Goal: Information Seeking & Learning: Check status

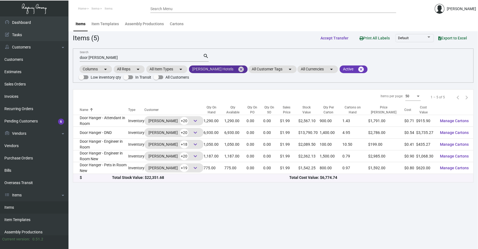
click at [238, 67] on mat-icon "cancel" at bounding box center [241, 69] width 7 height 7
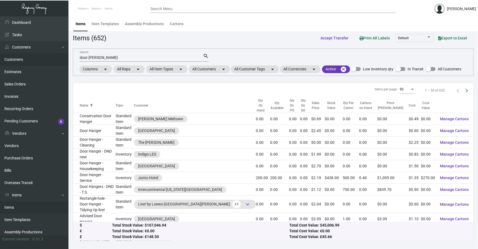
drag, startPoint x: 137, startPoint y: 56, endPoint x: 29, endPoint y: 60, distance: 108.0
click at [59, 58] on div "Dashboard Dashboard Tasks Customers Customers Estimates Sales Orders Invoices R…" at bounding box center [239, 132] width 478 height 233
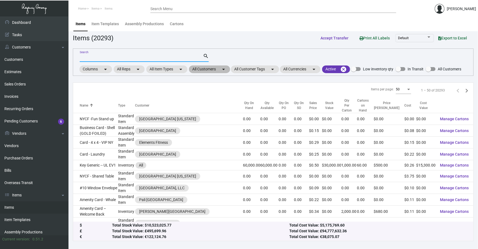
click at [204, 72] on mat-chip "All Customers arrow_drop_down" at bounding box center [209, 69] width 41 height 8
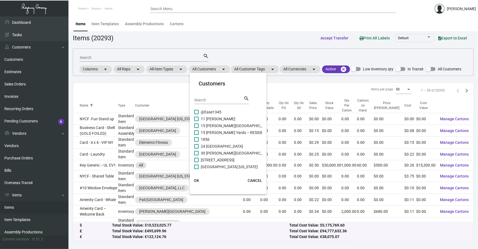
click at [204, 98] on input "Search" at bounding box center [218, 100] width 49 height 4
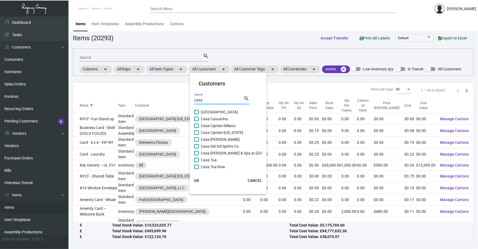
type input "casa"
click at [215, 131] on span "Casa Cipriani [US_STATE]" at bounding box center [222, 132] width 42 height 7
click at [196, 135] on input "Casa Cipriani [US_STATE]" at bounding box center [196, 135] width 0 height 0
checkbox input "true"
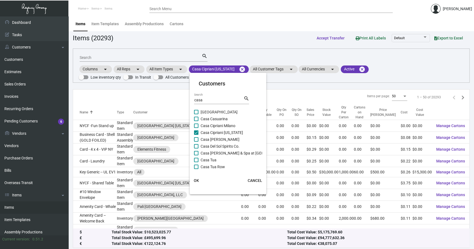
click at [195, 184] on button "OK" at bounding box center [197, 181] width 18 height 10
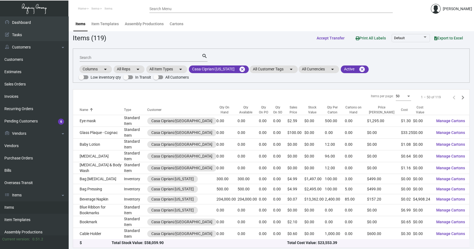
click at [132, 59] on input "Search" at bounding box center [141, 58] width 122 height 4
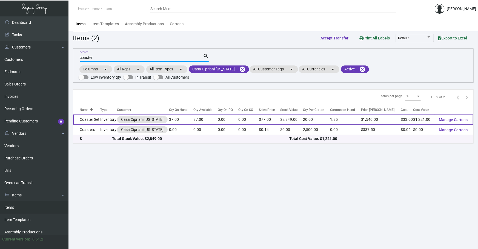
type input "coaster"
click at [108, 121] on td "Inventory" at bounding box center [108, 120] width 17 height 10
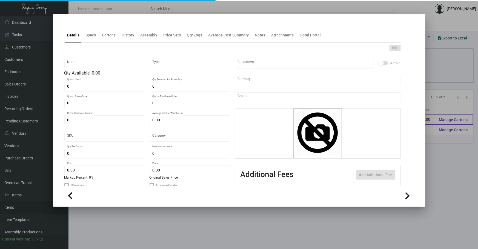
type input "Coaster Set"
type input "Inventory"
type input "37"
type input "$ 112.00"
type input "Overseas"
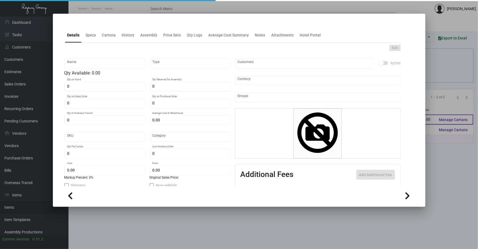
type input "20"
type input "$ 33.00"
type input "$ 77.00"
checkbox input "true"
type input "United States Dollar $"
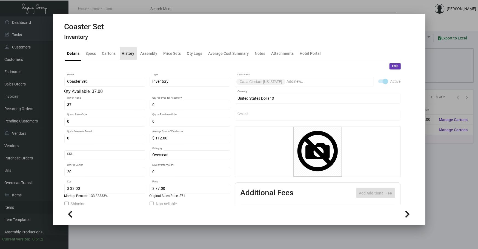
click at [124, 49] on div "History" at bounding box center [128, 53] width 17 height 13
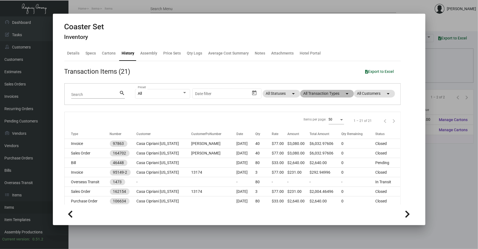
click at [340, 90] on mat-chip "All Transaction Types arrow_drop_down" at bounding box center [327, 94] width 54 height 8
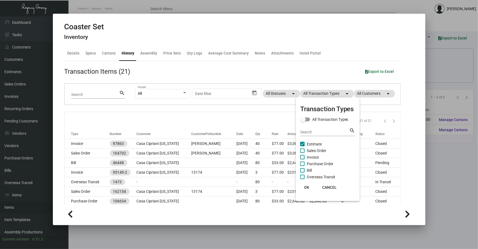
click at [321, 161] on span "Purchase Order" at bounding box center [320, 164] width 27 height 7
click at [302, 166] on input "Purchase Order" at bounding box center [302, 166] width 0 height 0
checkbox input "true"
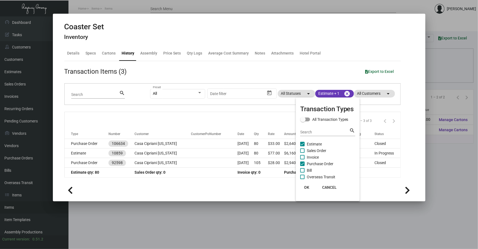
click at [316, 143] on span "Estimate" at bounding box center [314, 144] width 15 height 7
click at [302, 146] on input "Estimate" at bounding box center [302, 146] width 0 height 0
checkbox input "false"
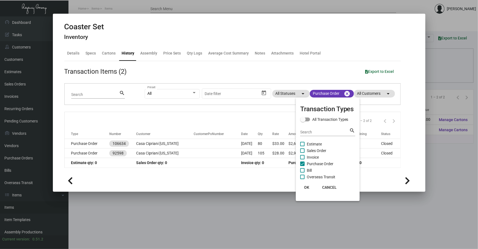
click at [235, 143] on div at bounding box center [239, 124] width 478 height 249
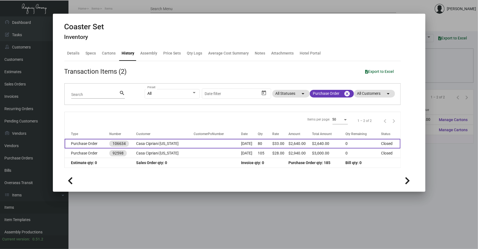
click at [241, 144] on td "[DATE]" at bounding box center [249, 144] width 17 height 10
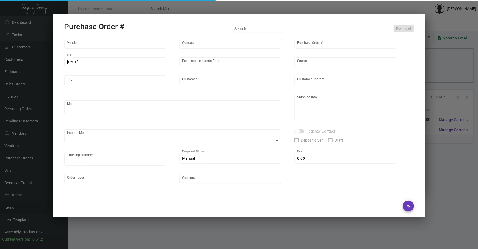
type input "Shanghai East Industrial Co., Ltd,"
type input "[PERSON_NAME]"
type input "106634"
type input "[DATE]"
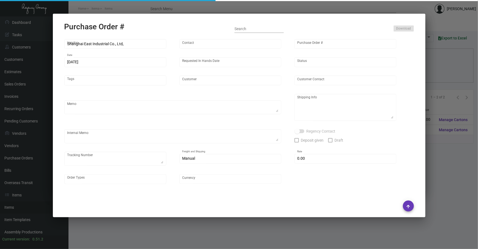
type input "Casa Cipriani [US_STATE]"
type textarea "Please ship by boat to our NJ warehouse."
type textarea "Regency Group NJ - [PERSON_NAME] [STREET_ADDRESS]"
type textarea "will be air-shipped on [DATE]. **credit note for half the amount of the air fre…"
checkbox input "true"
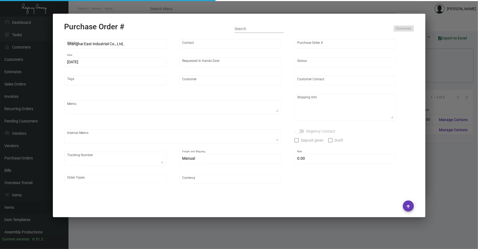
type input "$ 0.00"
type input "United States Dollar $"
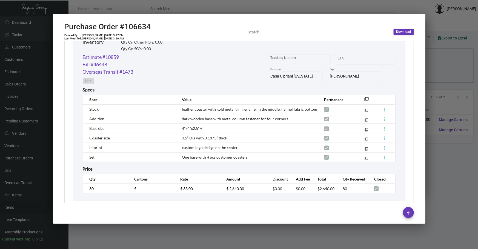
scroll to position [288, 0]
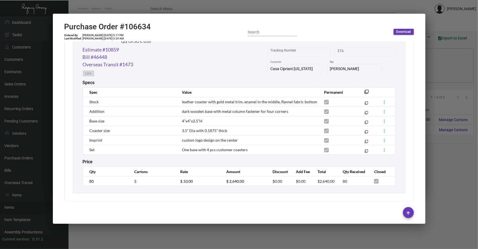
click at [444, 176] on div at bounding box center [239, 124] width 478 height 249
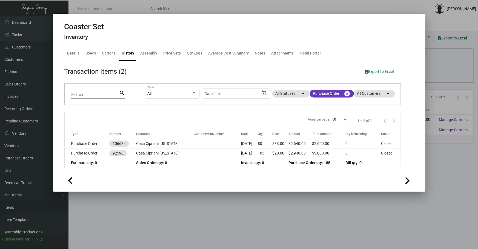
click at [444, 176] on div at bounding box center [239, 124] width 478 height 249
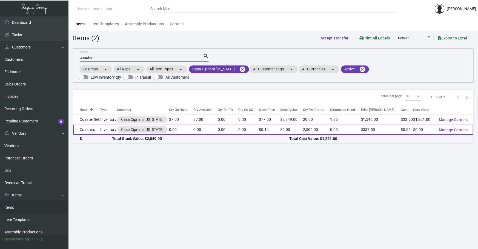
click at [92, 132] on td "Coasters" at bounding box center [86, 130] width 27 height 10
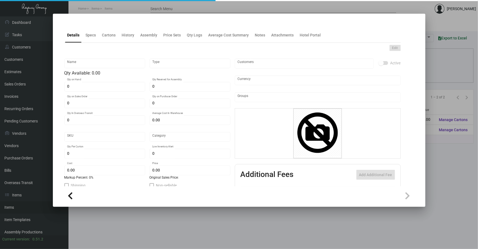
type input "Coasters"
type input "Inventory"
type input "$ 0.06027"
type input "Standard"
type input "2,500"
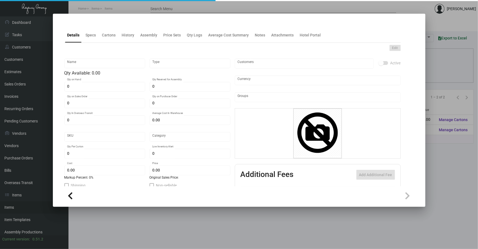
type input "$ 0.06"
type input "$ 0.135"
checkbox input "true"
type input "United States Dollar $"
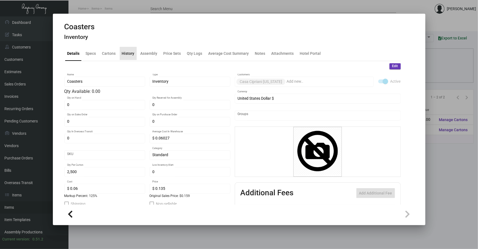
click at [129, 57] on div "History" at bounding box center [128, 53] width 17 height 13
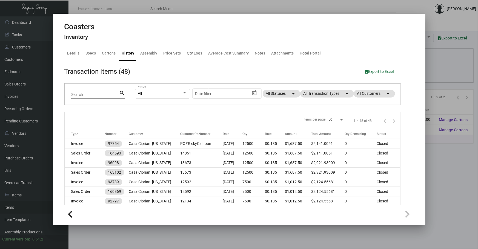
click at [324, 98] on div "All Preset Start date – Date filter All Statuses arrow_drop_down All Transactio…" at bounding box center [264, 94] width 259 height 21
click at [326, 87] on div "All Preset Start date – Date filter All Statuses arrow_drop_down All Transactio…" at bounding box center [264, 94] width 259 height 21
click at [319, 96] on mat-chip "All Transaction Types arrow_drop_down" at bounding box center [327, 94] width 54 height 8
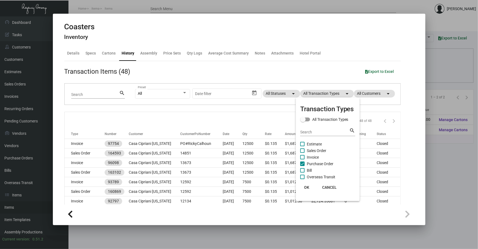
click at [318, 164] on span "Purchase Order" at bounding box center [320, 164] width 27 height 7
click at [302, 166] on input "Purchase Order" at bounding box center [302, 166] width 0 height 0
click at [318, 164] on span "Purchase Order" at bounding box center [320, 164] width 27 height 7
click at [302, 166] on input "Purchase Order" at bounding box center [302, 166] width 0 height 0
checkbox input "true"
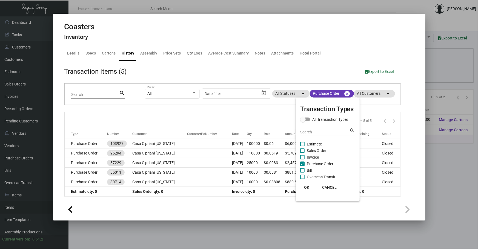
click at [238, 145] on div at bounding box center [239, 124] width 478 height 249
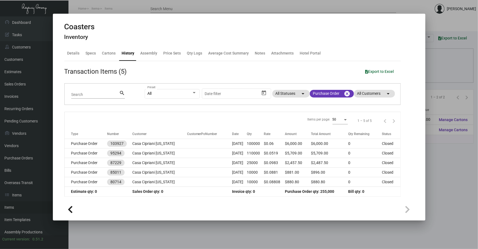
click at [238, 145] on td "[DATE]" at bounding box center [239, 144] width 15 height 10
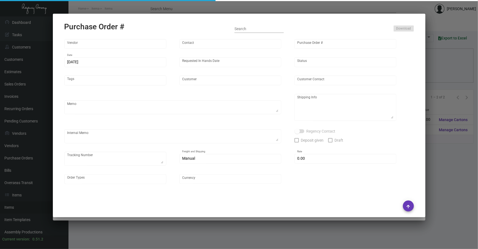
type input "Admatch Corporation"
type input "Order Entry"
type input "103927"
type input "[DATE]"
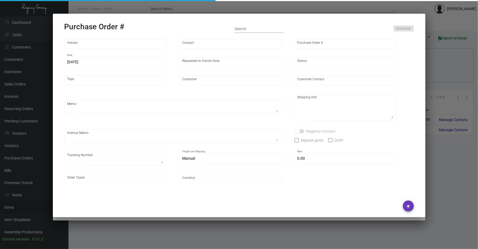
type input "Casa Cipriani [US_STATE]"
type textarea "Repeat Previous PO When ready to ship, contact: [EMAIL_ADDRESS][DOMAIN_NAME] fo…"
type textarea "Regency Group NJ - [PERSON_NAME] [STREET_ADDRESS]"
type textarea "VENDOR SHIPPED 107,500 NJ Warehouse. 3/20 - 1 pallet Fast Freight/[PERSON_NAME]…"
checkbox input "true"
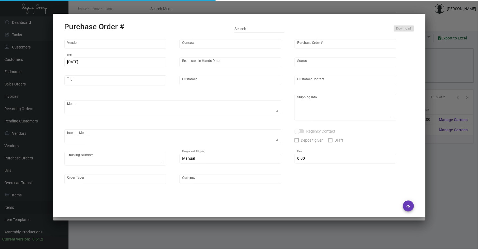
type input "$ 0.00"
type input "United States Dollar $"
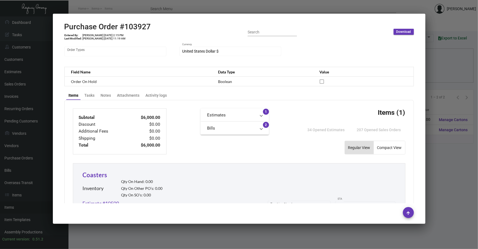
scroll to position [174, 0]
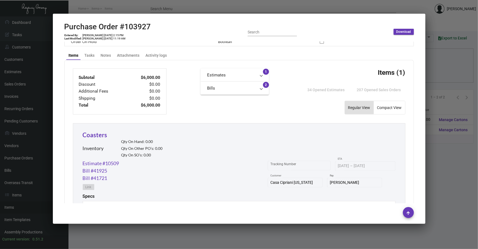
drag, startPoint x: 241, startPoint y: 239, endPoint x: 286, endPoint y: 187, distance: 69.2
click at [241, 239] on div at bounding box center [239, 124] width 478 height 249
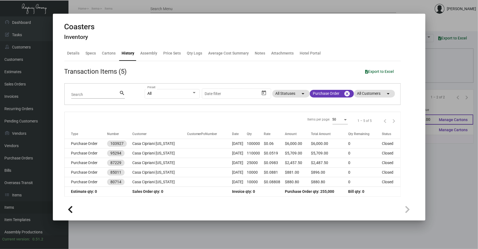
click at [443, 115] on div at bounding box center [239, 124] width 478 height 249
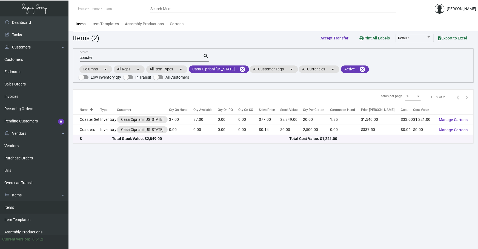
click at [124, 52] on mat-form-field "coaster Search search" at bounding box center [144, 57] width 129 height 17
type input "c"
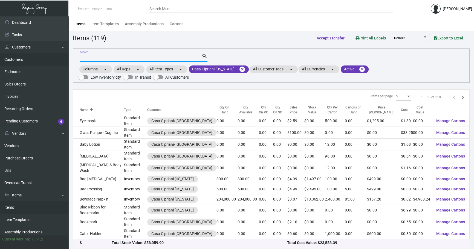
click at [24, 60] on link "Customers" at bounding box center [34, 59] width 68 height 12
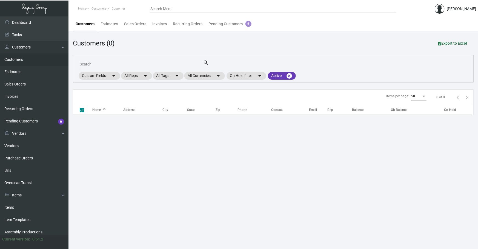
checkbox input "false"
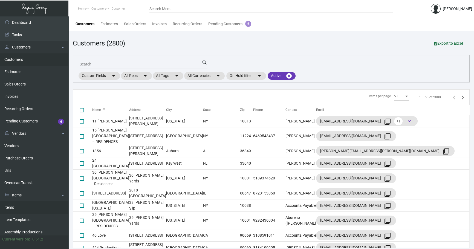
click at [12, 209] on link "Items" at bounding box center [34, 207] width 68 height 12
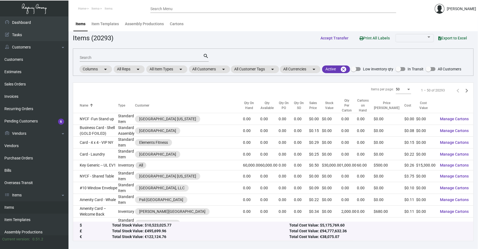
click at [216, 74] on div "Search search Columns arrow_drop_down All Reps arrow_drop_down All Item Types a…" at bounding box center [273, 61] width 401 height 27
click at [219, 71] on mat-chip "All Customers arrow_drop_down" at bounding box center [209, 69] width 41 height 8
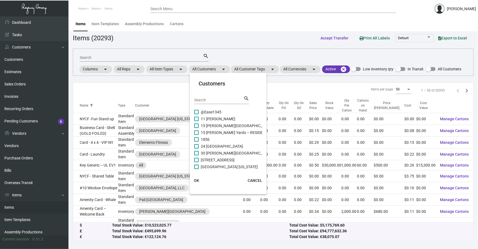
click at [214, 101] on input "Search" at bounding box center [218, 100] width 49 height 4
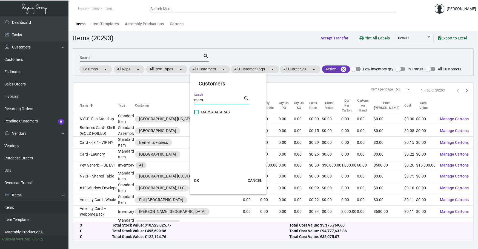
type input "mars"
click at [12, 207] on div at bounding box center [239, 124] width 478 height 249
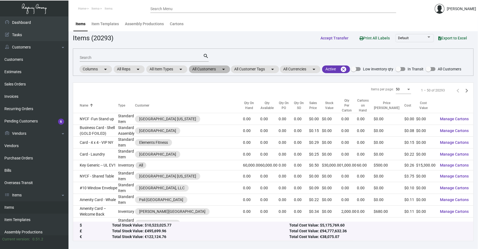
click at [206, 67] on mat-chip "All Customers arrow_drop_down" at bounding box center [209, 69] width 41 height 8
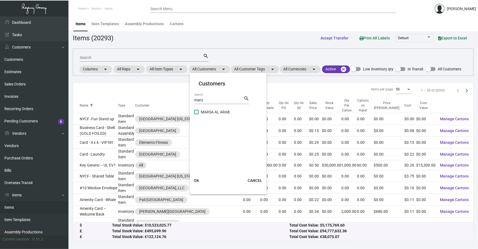
click at [213, 109] on span "MARSA AL ARAB" at bounding box center [215, 112] width 29 height 7
click at [196, 114] on input "MARSA AL ARAB" at bounding box center [196, 114] width 0 height 0
checkbox input "true"
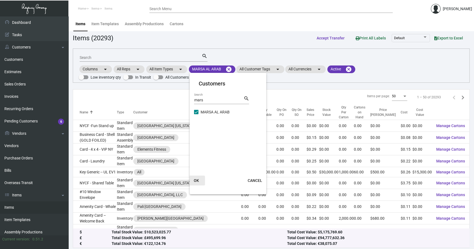
click at [201, 177] on button "OK" at bounding box center [197, 181] width 18 height 10
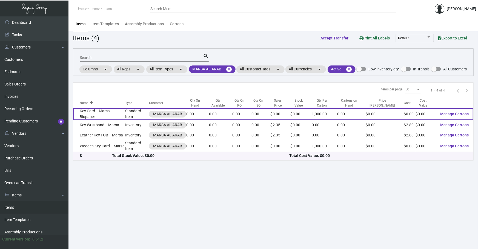
click at [114, 120] on td "Key Card -- Marsa - Biopaper" at bounding box center [99, 114] width 52 height 12
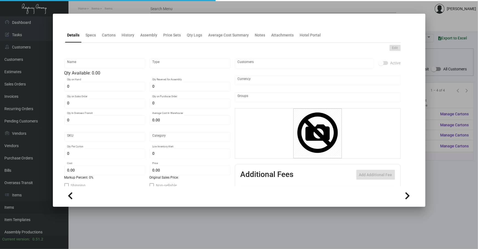
type input "Key Card -- Marsa - Biopaper"
type input "Standard Item"
type input "$ 0.00"
type input "Overseas"
type input "1,000"
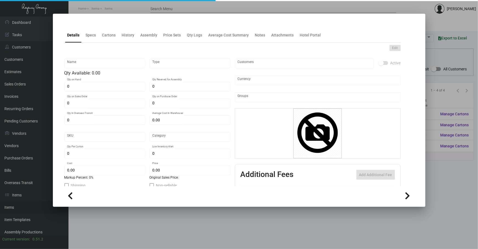
type input "$ 0.00"
checkbox input "true"
type input "United States Dollar $"
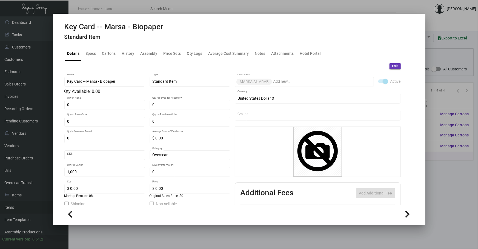
click at [133, 62] on div "Edit Key Card -- Marsa - Biopaper Name Standard Item Type Qty Available: 0.00 0…" at bounding box center [232, 166] width 336 height 210
click at [129, 54] on div "History" at bounding box center [128, 53] width 13 height 6
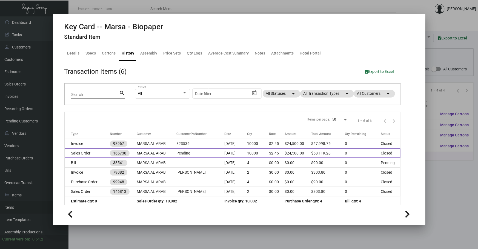
click at [235, 153] on td "[DATE]" at bounding box center [235, 153] width 23 height 10
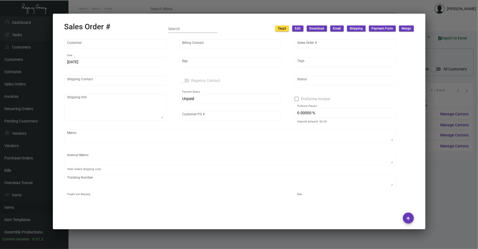
type input "MARSA AL ARAB"
type input "[PERSON_NAME]"
type input "165738"
type input "[DATE]"
type input "[PERSON_NAME]"
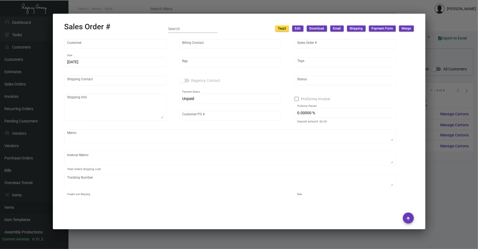
type input "[PERSON_NAME]"
type input "Pending"
checkbox input "true"
type textarea "PO# 3035 Key Card Cost - 10K - $13,000 Key Fob Cost - 2K - $4,800 Key Wristband…"
type input "United States Dollar $"
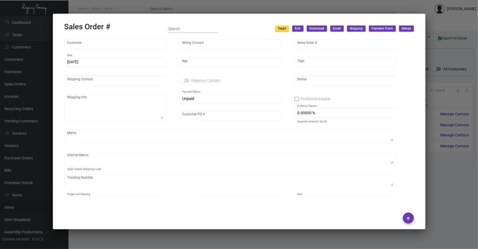
type input "$ 7,874.28"
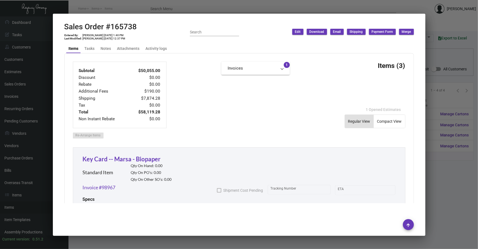
scroll to position [232, 0]
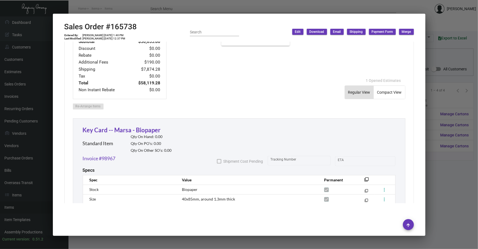
click at [436, 185] on div at bounding box center [239, 124] width 478 height 249
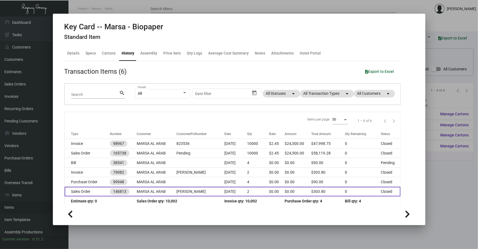
click at [201, 191] on td "[PERSON_NAME]" at bounding box center [200, 192] width 48 height 10
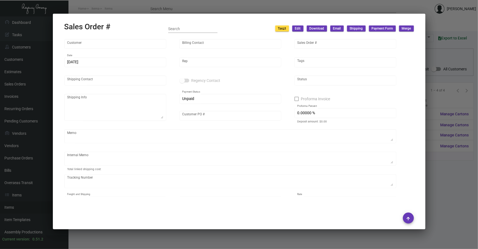
type input "MARSA AL ARAB"
type input "[PERSON_NAME]"
type input "146813"
type input "[DATE]"
type input "[PERSON_NAME]"
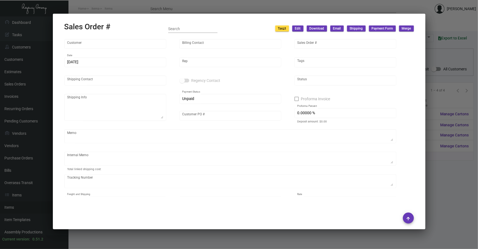
type input "[PERSON_NAME]"
type textarea "MARSA AL ARAB - [PERSON_NAME]"
type input "[PERSON_NAME]"
type textarea "[PERSON_NAME][GEOGRAPHIC_DATA] Management [GEOGRAPHIC_DATA] [STREET_ADDRESS] Mo…"
type input "United States Dollar $"
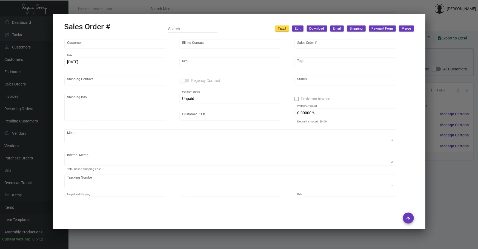
type input "$ 104.80"
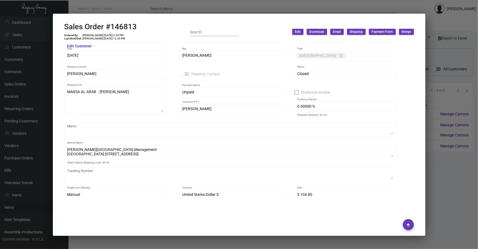
scroll to position [41, 0]
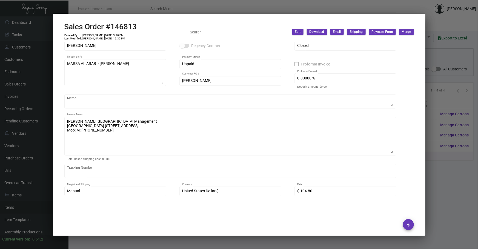
click at [394, 152] on div "[PERSON_NAME][GEOGRAPHIC_DATA] Management [GEOGRAPHIC_DATA] [STREET_ADDRESS] Mo…" at bounding box center [230, 136] width 332 height 40
click at [438, 190] on div at bounding box center [239, 124] width 478 height 249
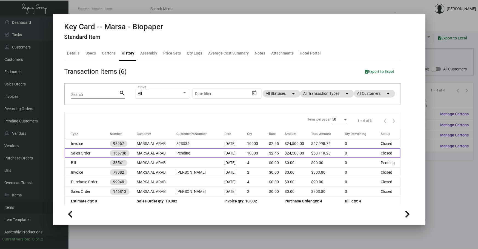
click at [174, 152] on td "MARSA AL ARAB" at bounding box center [157, 153] width 40 height 10
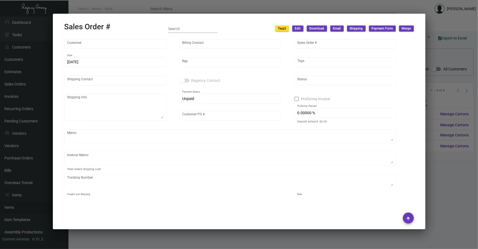
type input "MARSA AL ARAB"
type input "[PERSON_NAME]"
type input "165738"
type input "[DATE]"
type input "[PERSON_NAME]"
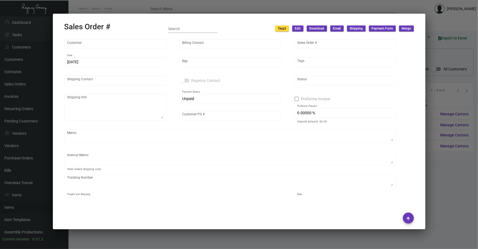
type input "[PERSON_NAME]"
type input "Pending"
checkbox input "true"
type textarea "PO# 3035 Key Card Cost - 10K - $13,000 Key Fob Cost - 2K - $4,800 Key Wristband…"
type input "United States Dollar $"
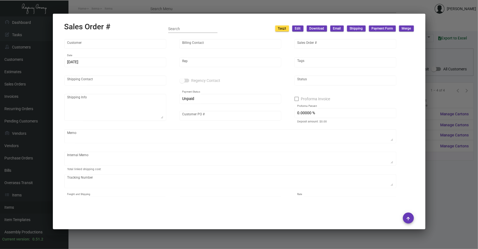
type input "$ 7,874.28"
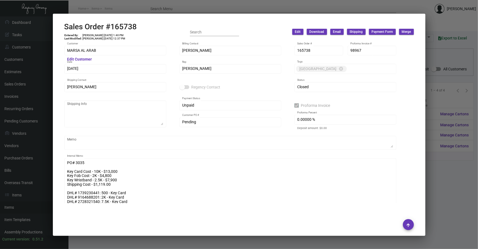
click at [390, 205] on ng-component "Sales Order #165738 Entered By: [PERSON_NAME] [DATE] 1:40 PM Last Modified: [PE…" at bounding box center [239, 128] width 350 height 212
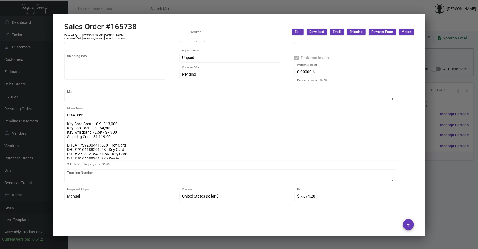
scroll to position [83, 0]
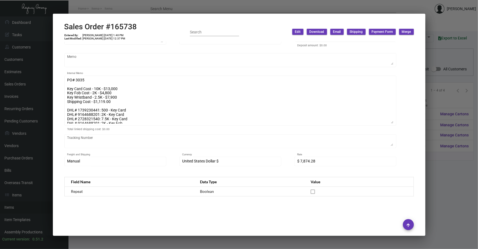
click at [442, 166] on div at bounding box center [239, 124] width 478 height 249
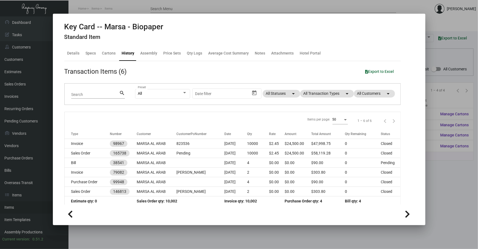
click at [131, 221] on div at bounding box center [239, 214] width 350 height 19
click at [113, 229] on div at bounding box center [239, 124] width 478 height 249
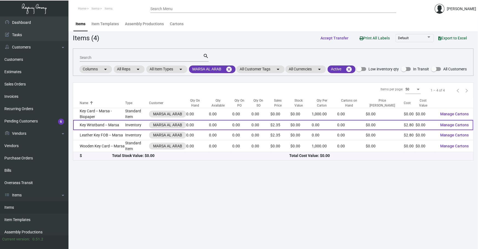
click at [103, 130] on td "Key Wristband -- Marsa" at bounding box center [99, 125] width 52 height 10
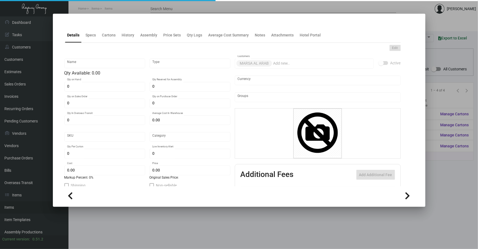
type input "Key Wristband -- Marsa"
type input "Inventory"
type input "$ 0.00"
type input "Overseas"
type input "$ 2.80"
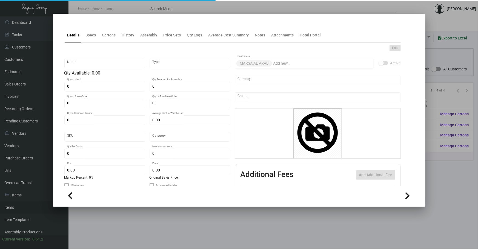
type input "$ 2.35"
checkbox input "true"
type input "United States Dollar $"
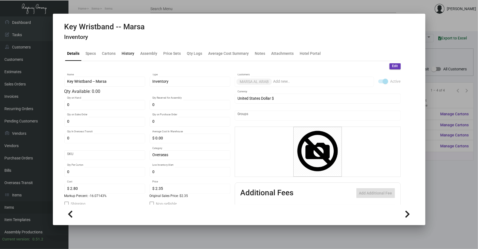
click at [123, 50] on div "History" at bounding box center [128, 53] width 13 height 6
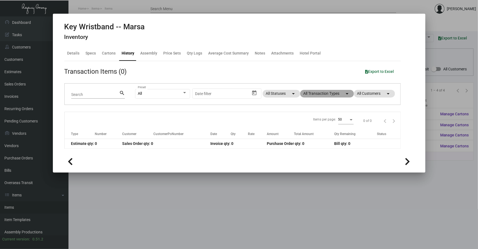
click at [309, 94] on mat-chip "All Transaction Types arrow_drop_down" at bounding box center [327, 94] width 54 height 8
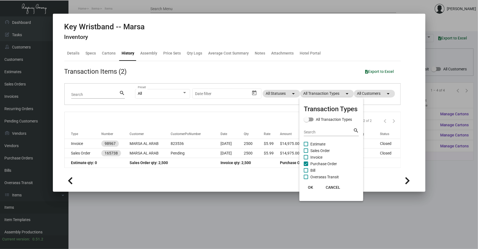
click at [325, 164] on span "Purchase Order" at bounding box center [323, 164] width 27 height 7
click at [306, 166] on input "Purchase Order" at bounding box center [306, 166] width 0 height 0
checkbox input "false"
click at [197, 153] on div at bounding box center [239, 124] width 478 height 249
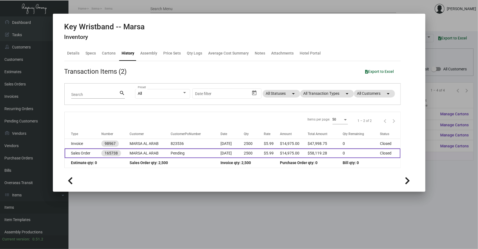
click at [198, 153] on td "Pending" at bounding box center [196, 153] width 50 height 10
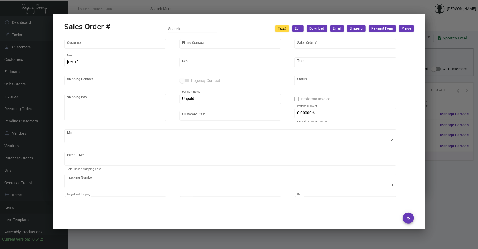
type input "MARSA AL ARAB"
type input "[PERSON_NAME]"
type input "165738"
type input "[DATE]"
type input "[PERSON_NAME]"
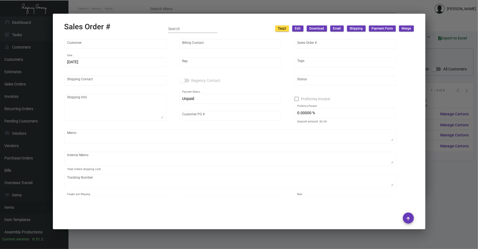
type input "[PERSON_NAME]"
type input "Pending"
checkbox input "true"
type textarea "PO# 3035 Key Card Cost - 10K - $13,000 Key Fob Cost - 2K - $4,800 Key Wristband…"
type input "United States Dollar $"
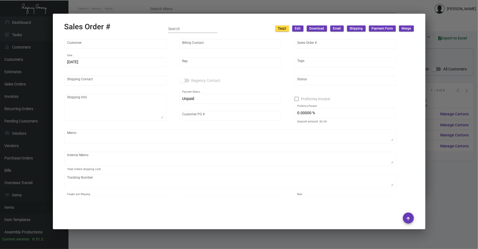
type input "$ 7,874.28"
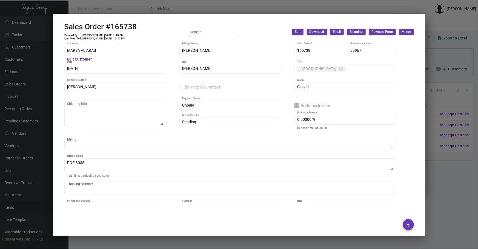
click at [392, 186] on div "MARSA AL ARAB Customer Edit Customer [PERSON_NAME] Billing Contact 165738 Sales…" at bounding box center [239, 132] width 350 height 174
drag, startPoint x: 392, startPoint y: 186, endPoint x: 390, endPoint y: 170, distance: 15.4
click at [404, 186] on div "MARSA AL ARAB Customer Edit Customer [PERSON_NAME] Billing Contact 165738 Sales…" at bounding box center [239, 132] width 350 height 174
click at [391, 171] on div "PO# 3035 Key Card Cost - 10K - $13,000 Key Fob Cost - 2K - $4,800 Key Wristband…" at bounding box center [230, 164] width 326 height 15
click at [397, 197] on div "MARSA AL ARAB Customer Edit Customer [PERSON_NAME] Billing Contact 165738 Sales…" at bounding box center [239, 146] width 350 height 203
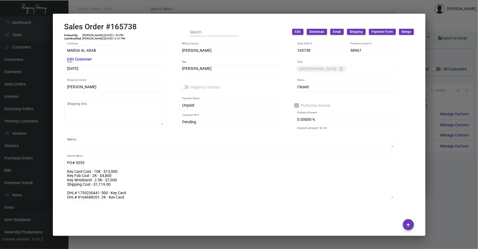
click at [444, 184] on div at bounding box center [239, 124] width 478 height 249
click at [444, 183] on div at bounding box center [239, 124] width 478 height 249
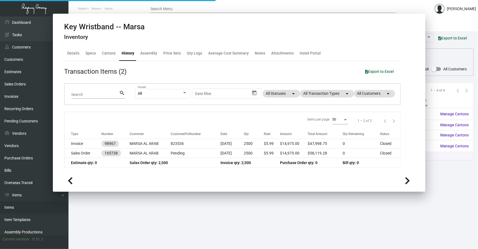
click at [444, 183] on main "Items Item Templates Assembly Productions Cartons Items (4) Accept Transfer Pri…" at bounding box center [273, 132] width 410 height 233
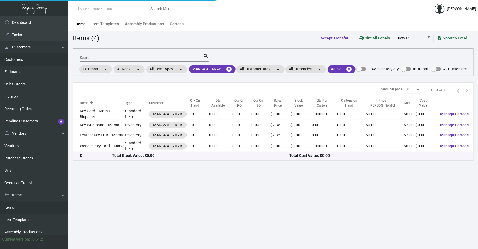
click at [47, 62] on link "Customers" at bounding box center [34, 59] width 68 height 12
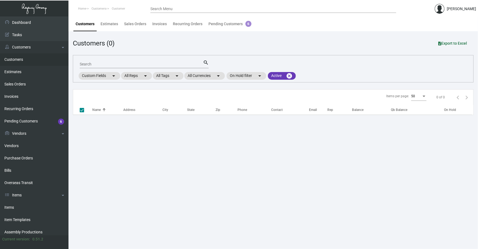
checkbox input "false"
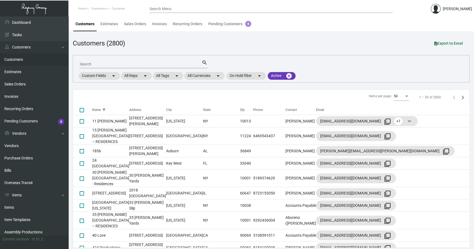
click at [135, 58] on mat-form-field "Search search" at bounding box center [144, 63] width 128 height 17
click at [136, 65] on input "Search" at bounding box center [141, 64] width 122 height 4
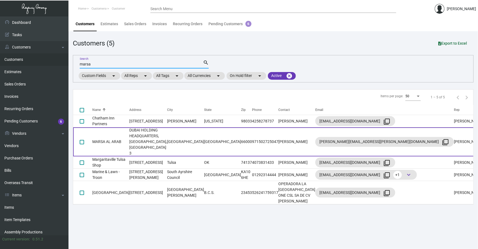
type input "marsa"
click at [110, 134] on td "MARSA AL ARAB" at bounding box center [110, 141] width 37 height 29
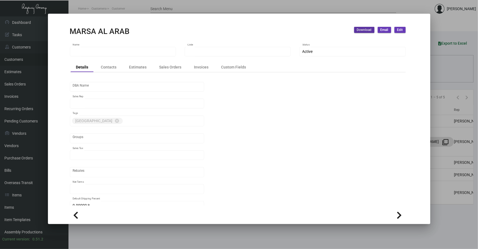
type input "MARSA AL ARAB"
type input "MARSA"
type input "[PERSON_NAME]"
type input "Out of State"
type input "Net 30"
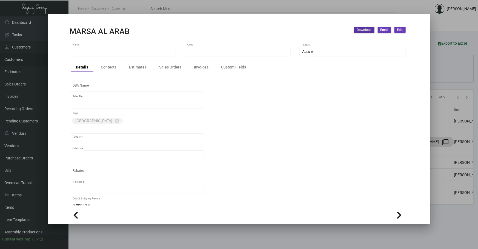
type input "United States Dollar $"
type input "$ 0.00"
click at [161, 68] on div "Sales Orders" at bounding box center [170, 67] width 22 height 6
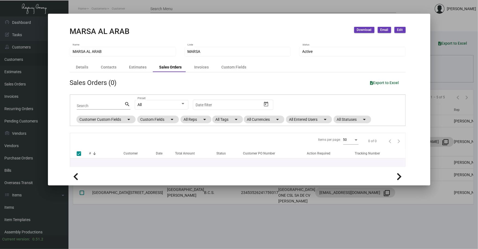
checkbox input "false"
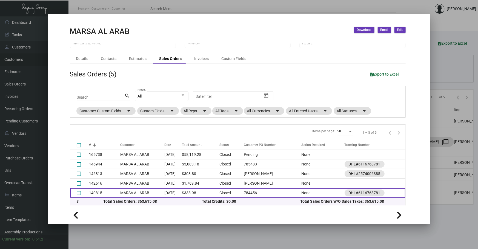
scroll to position [9, 0]
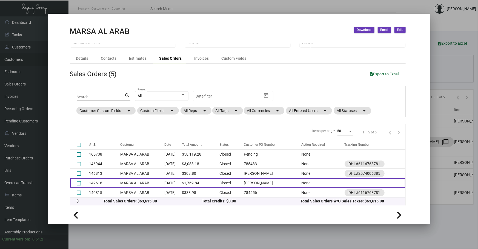
click at [267, 181] on td "[PERSON_NAME]" at bounding box center [271, 183] width 60 height 10
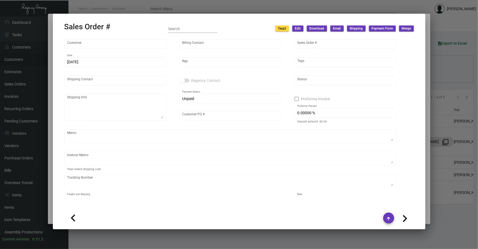
type input "MARSA AL ARAB"
type input "[PERSON_NAME]"
type input "142616"
type input "[DATE]"
type input "[PERSON_NAME]"
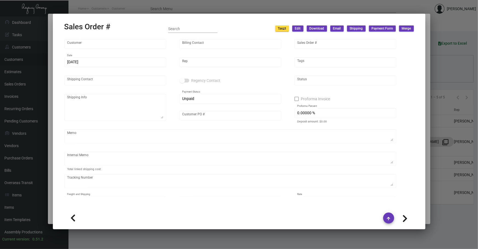
type input "[PERSON_NAME]"
type textarea "MARSA AL ARAB - [PERSON_NAME] DUBAI HOLDING HEADQUARTERS, [GEOGRAPHIC_DATA]"
type input "[PERSON_NAME]"
checkbox input "true"
type input "100.00000 %"
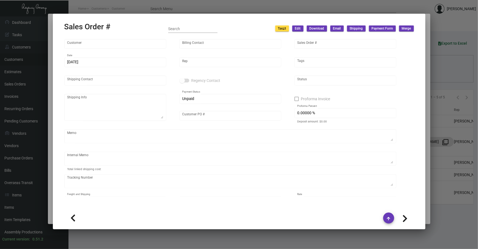
type input "United States Dollar $"
type input "$ 49.84"
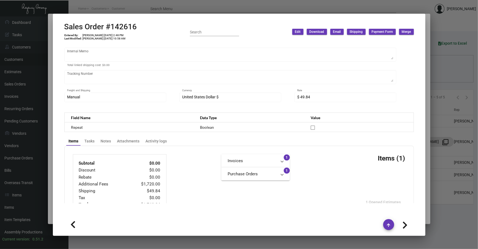
scroll to position [158, 0]
